Goal: Find specific page/section: Find specific page/section

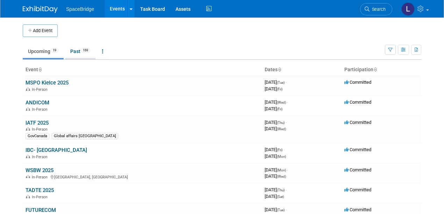
click at [77, 50] on link "Past 169" at bounding box center [80, 51] width 30 height 13
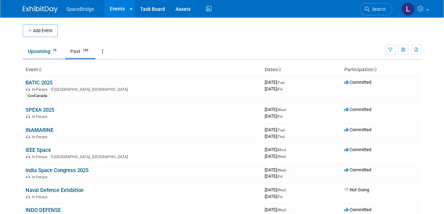
click at [43, 51] on link "Upcoming 19" at bounding box center [43, 51] width 41 height 13
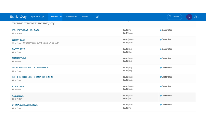
scroll to position [116, 0]
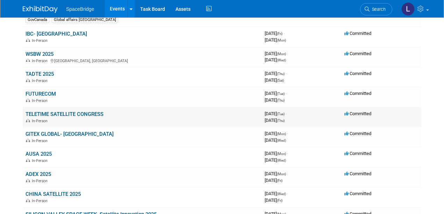
click at [69, 112] on link "TELETIME SATELLITE CONGRESS" at bounding box center [64, 114] width 78 height 6
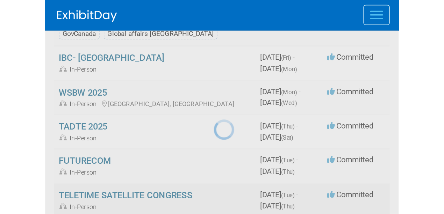
scroll to position [122, 0]
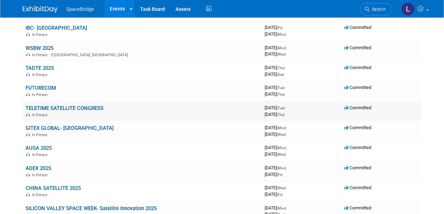
click at [48, 107] on link "TELETIME SATELLITE CONGRESS" at bounding box center [64, 108] width 78 height 6
click at [45, 105] on link "TELETIME SATELLITE CONGRESS" at bounding box center [64, 108] width 78 height 6
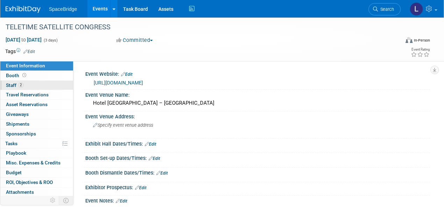
click at [14, 83] on span "Staff 2" at bounding box center [14, 85] width 17 height 6
